Goal: Task Accomplishment & Management: Manage account settings

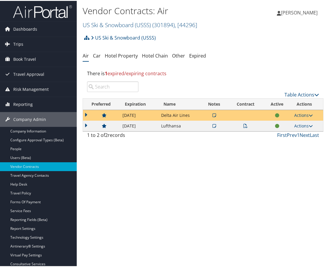
click at [87, 124] on td at bounding box center [101, 125] width 37 height 11
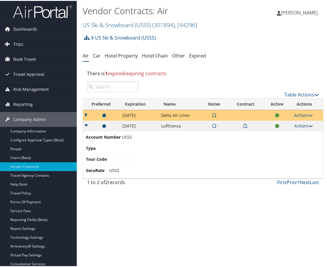
click at [303, 123] on link "Actions" at bounding box center [303, 125] width 19 height 6
click at [291, 142] on link "View Contracts" at bounding box center [290, 144] width 39 height 10
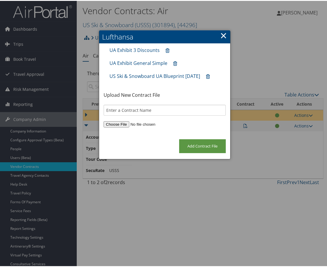
click at [221, 35] on link "×" at bounding box center [223, 35] width 7 height 12
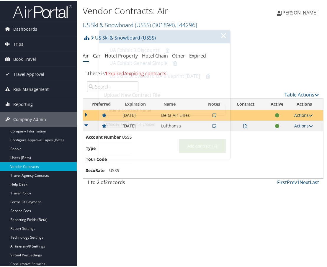
click at [299, 125] on link "Actions" at bounding box center [303, 125] width 19 height 6
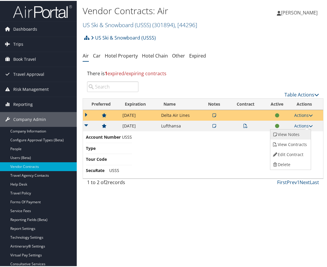
click at [295, 135] on link "View Notes" at bounding box center [290, 134] width 39 height 10
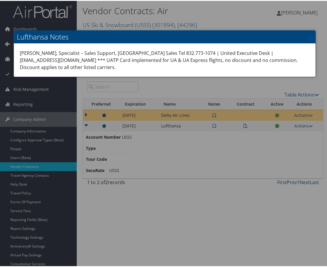
click at [301, 121] on div at bounding box center [165, 133] width 330 height 267
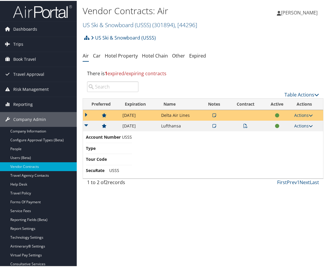
click at [300, 123] on link "Actions" at bounding box center [303, 125] width 19 height 6
click at [285, 154] on link "Edit Contract" at bounding box center [290, 154] width 39 height 10
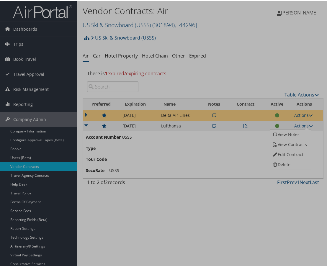
select select "[object Object]"
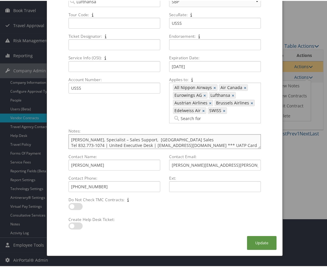
drag, startPoint x: 127, startPoint y: 146, endPoint x: 41, endPoint y: 134, distance: 86.8
click at [41, 134] on body "Menu Dashboards ► AirPortal 360™ (Manager) AirPortal 360™ (Agent) My Travel Das…" at bounding box center [165, 84] width 330 height 267
click at [168, 144] on textarea "[PERSON_NAME], Specialist – Sales Support, [GEOGRAPHIC_DATA] Sales Tel 832.773-…" at bounding box center [165, 141] width 193 height 15
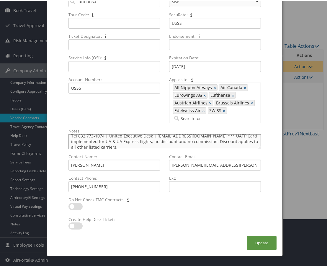
scroll to position [13, 0]
